Goal: Obtain resource: Obtain resource

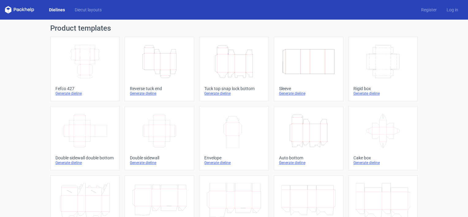
click at [24, 38] on div "Product templates Width Depth Height Fefco 427 Generate dieline Height Depth Wi…" at bounding box center [234, 202] width 468 height 364
click at [100, 63] on icon "Width Depth Height" at bounding box center [85, 61] width 54 height 34
